Goal: Task Accomplishment & Management: Use online tool/utility

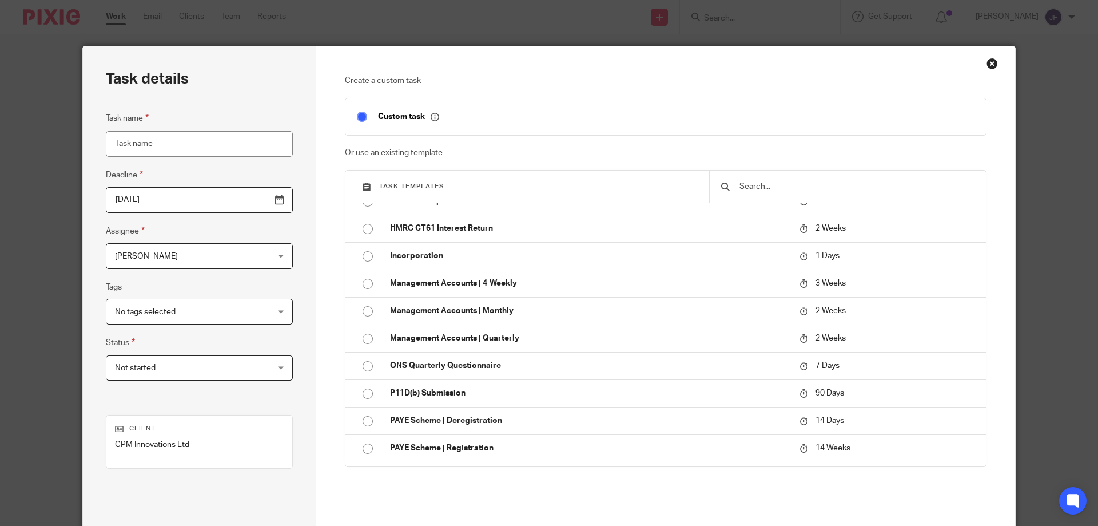
click at [991, 64] on div "Close this dialog window" at bounding box center [992, 63] width 11 height 11
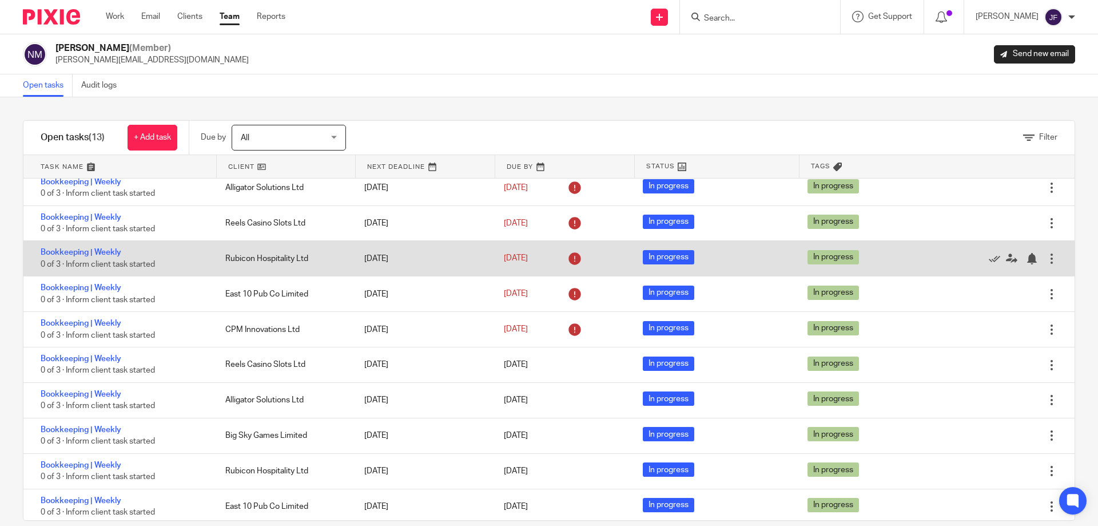
scroll to position [118, 0]
